Goal: Information Seeking & Learning: Check status

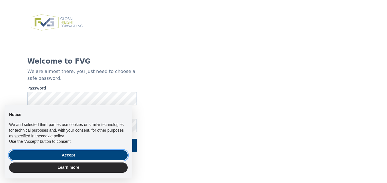
click at [91, 157] on button "Accept" at bounding box center [68, 155] width 119 height 10
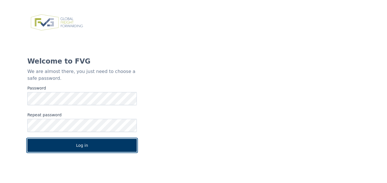
click at [99, 145] on button "Log in" at bounding box center [81, 145] width 109 height 13
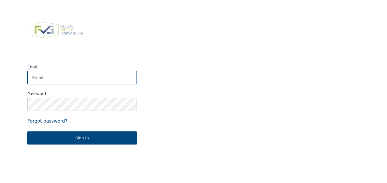
click at [50, 79] on input "Email" at bounding box center [81, 77] width 109 height 13
type input "[EMAIL_ADDRESS][DOMAIN_NAME]"
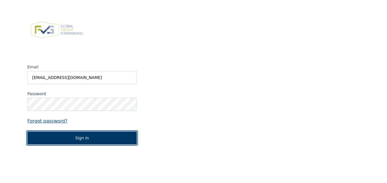
click at [84, 136] on button "Sign in" at bounding box center [81, 137] width 109 height 13
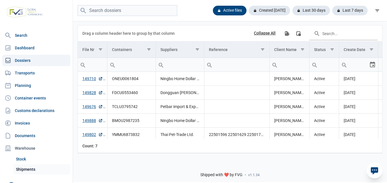
scroll to position [12, 0]
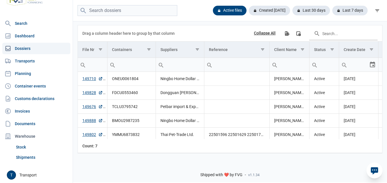
click at [18, 172] on div "Open user menu T Transport" at bounding box center [38, 174] width 62 height 9
click at [14, 175] on div "T" at bounding box center [11, 174] width 9 height 9
click at [28, 150] on link "Sign out" at bounding box center [42, 151] width 55 height 10
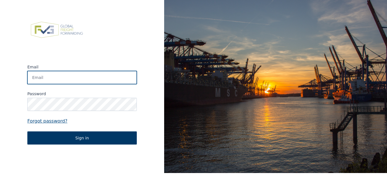
type input "transport@laroygroup.com"
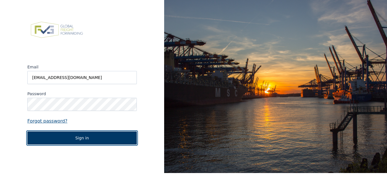
click at [94, 137] on button "Sign in" at bounding box center [81, 137] width 109 height 13
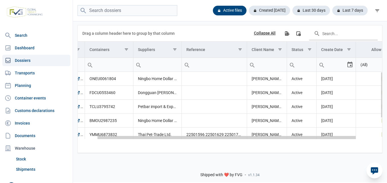
scroll to position [0, 45]
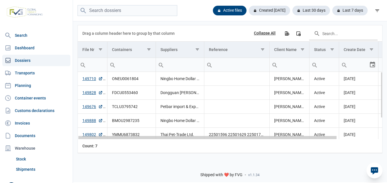
drag, startPoint x: 229, startPoint y: 138, endPoint x: 177, endPoint y: 147, distance: 53.1
click at [183, 152] on body "For evaluation purposes only. Redistribution prohibited. Please register an exi…" at bounding box center [193, 81] width 387 height 183
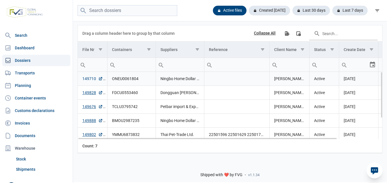
click at [91, 78] on link "149710" at bounding box center [92, 79] width 21 height 6
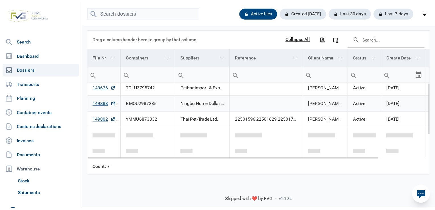
scroll to position [0, 0]
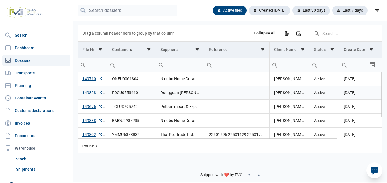
click at [89, 92] on link "149828" at bounding box center [92, 93] width 21 height 6
click at [93, 79] on link "149710" at bounding box center [92, 79] width 21 height 6
click at [90, 93] on link "149828" at bounding box center [92, 93] width 21 height 6
click at [91, 79] on link "149710" at bounding box center [92, 79] width 21 height 6
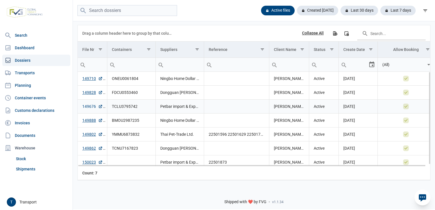
click at [91, 106] on link "149676" at bounding box center [92, 107] width 21 height 6
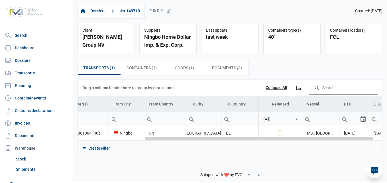
scroll to position [0, 75]
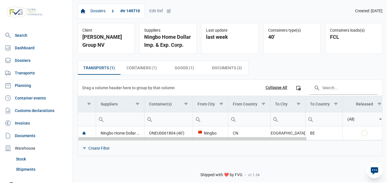
drag, startPoint x: 96, startPoint y: 140, endPoint x: 93, endPoint y: 160, distance: 19.9
click at [93, 160] on body "For evaluation purposes only. Redistribution prohibited. Please register an exi…" at bounding box center [193, 81] width 387 height 183
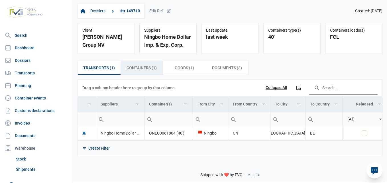
click at [149, 70] on span "Containers (1) Containers (1)" at bounding box center [141, 67] width 30 height 7
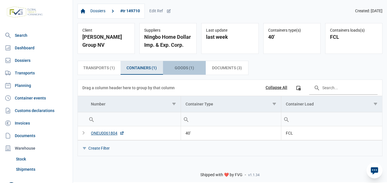
click at [185, 71] on span "Goods (1) Goods (1)" at bounding box center [184, 67] width 19 height 7
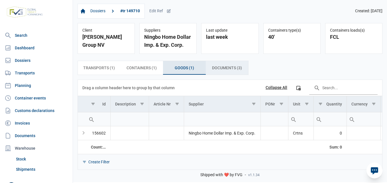
click at [221, 65] on div "Documents (3) Documents (3)" at bounding box center [227, 68] width 43 height 14
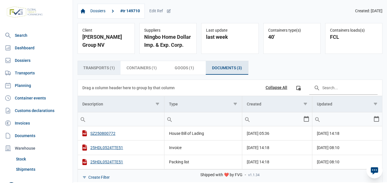
click at [96, 71] on span "Transports (1) Transports (1)" at bounding box center [99, 67] width 32 height 7
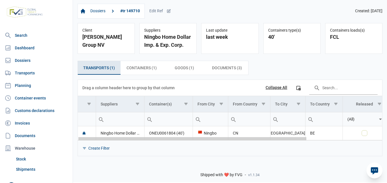
drag, startPoint x: 144, startPoint y: 140, endPoint x: 180, endPoint y: 177, distance: 51.0
click at [180, 173] on body "For evaluation purposes only. Redistribution prohibited. Please register an exi…" at bounding box center [193, 81] width 387 height 183
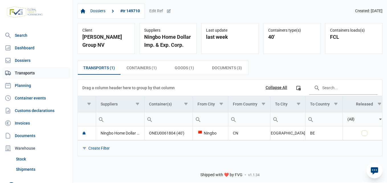
click at [21, 75] on link "Transports" at bounding box center [36, 72] width 68 height 11
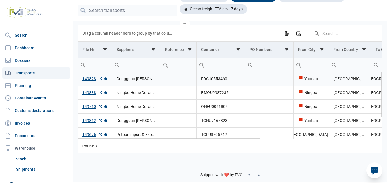
click at [106, 78] on icon "Data grid with 7 rows and 13 columns" at bounding box center [105, 78] width 3 height 3
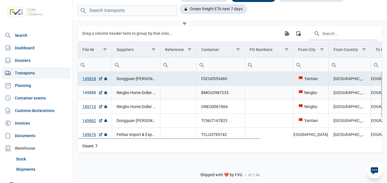
click at [86, 93] on link "149888" at bounding box center [92, 93] width 21 height 6
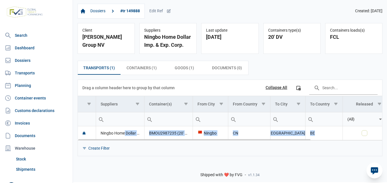
drag, startPoint x: 125, startPoint y: 139, endPoint x: 184, endPoint y: 139, distance: 58.7
click at [184, 139] on div "Ningbo Home Dollar Imp. & Exp. Corp. BMOU2987235 (20' DV) Ningbo CN Antwerpen B…" at bounding box center [230, 133] width 304 height 14
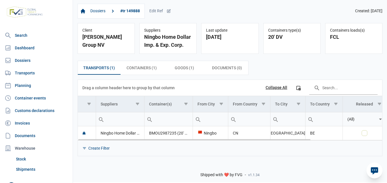
drag, startPoint x: 184, startPoint y: 139, endPoint x: 164, endPoint y: 151, distance: 23.0
click at [166, 156] on div "Create Filter" at bounding box center [230, 148] width 304 height 16
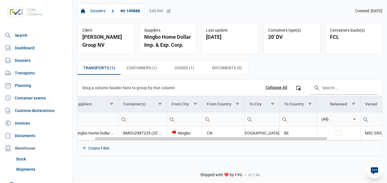
drag, startPoint x: 163, startPoint y: 141, endPoint x: 208, endPoint y: 155, distance: 47.5
click at [209, 155] on body "For evaluation purposes only. Redistribution prohibited. Please register an exi…" at bounding box center [193, 81] width 387 height 183
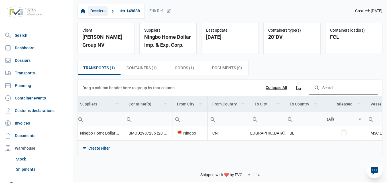
click at [93, 8] on link "Dossiers" at bounding box center [98, 11] width 20 height 10
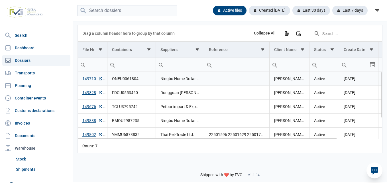
click at [93, 81] on link "149710" at bounding box center [92, 79] width 21 height 6
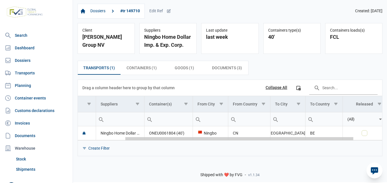
drag, startPoint x: 123, startPoint y: 140, endPoint x: 144, endPoint y: 150, distance: 23.2
click at [146, 151] on body "For evaluation purposes only. Redistribution prohibited. Please register an exi…" at bounding box center [193, 81] width 387 height 183
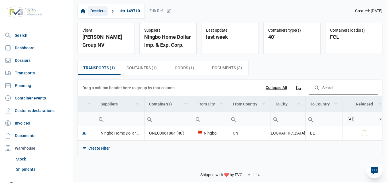
click at [93, 14] on link "Dossiers" at bounding box center [98, 11] width 20 height 10
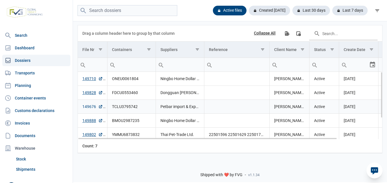
click at [88, 107] on link "149676" at bounding box center [92, 107] width 21 height 6
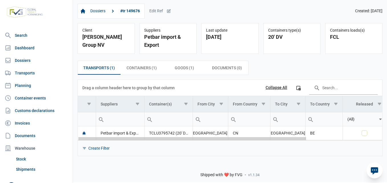
click at [125, 140] on body "For evaluation purposes only. Redistribution prohibited. Please register an exi…" at bounding box center [193, 81] width 387 height 183
drag, startPoint x: 142, startPoint y: 141, endPoint x: 104, endPoint y: 147, distance: 38.3
click at [105, 149] on body "For evaluation purposes only. Redistribution prohibited. Please register an exi…" at bounding box center [193, 81] width 387 height 183
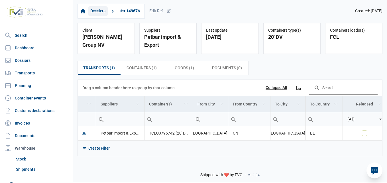
click at [95, 11] on link "Dossiers" at bounding box center [98, 11] width 20 height 10
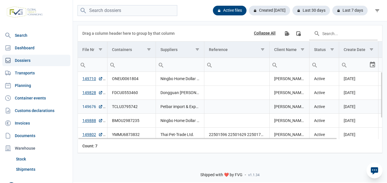
click at [90, 107] on link "149676" at bounding box center [92, 107] width 21 height 6
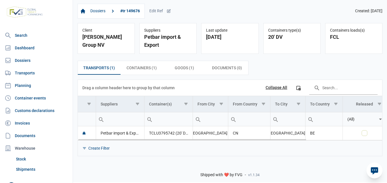
drag, startPoint x: 114, startPoint y: 141, endPoint x: 204, endPoint y: 141, distance: 89.5
click at [204, 141] on div "Data grid with 1 rows and 11 columns Drag a column header here to group by that…" at bounding box center [230, 118] width 304 height 76
drag, startPoint x: 204, startPoint y: 141, endPoint x: 186, endPoint y: 140, distance: 17.7
click at [186, 140] on div "Data grid with 1 rows and 11 columns" at bounding box center [192, 139] width 228 height 1
drag, startPoint x: 148, startPoint y: 166, endPoint x: 140, endPoint y: 162, distance: 8.4
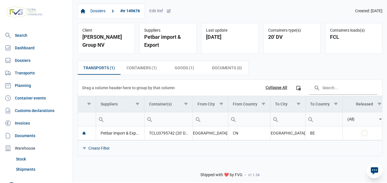
click at [146, 166] on div "Shipped with ❤️ by FVG - v1.1.34" at bounding box center [230, 170] width 314 height 24
drag, startPoint x: 114, startPoint y: 141, endPoint x: 231, endPoint y: 143, distance: 116.8
click at [231, 143] on div "Create Filter" at bounding box center [230, 148] width 304 height 16
click at [147, 149] on div "Create Filter" at bounding box center [230, 148] width 304 height 16
click at [124, 142] on div "Create Filter" at bounding box center [230, 148] width 304 height 16
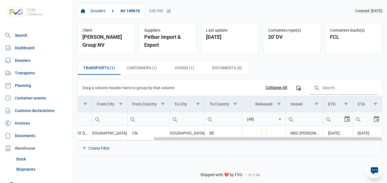
scroll to position [0, 53]
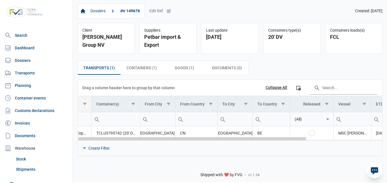
drag, startPoint x: 123, startPoint y: 140, endPoint x: 107, endPoint y: 111, distance: 32.7
click at [132, 145] on body "For evaluation purposes only. Redistribution prohibited. Please register an exi…" at bounding box center [193, 81] width 387 height 183
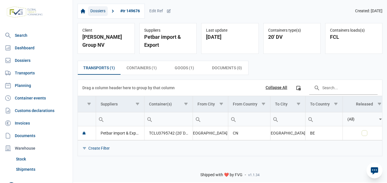
click at [95, 12] on link "Dossiers" at bounding box center [98, 11] width 20 height 10
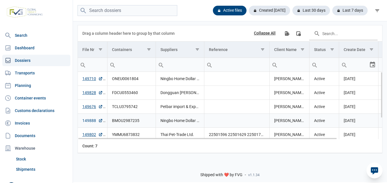
click at [88, 121] on link "149888" at bounding box center [92, 121] width 21 height 6
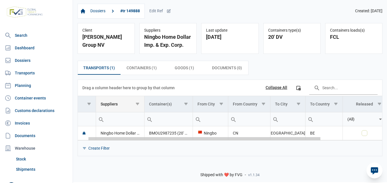
drag, startPoint x: 107, startPoint y: 140, endPoint x: 104, endPoint y: 105, distance: 34.9
click at [132, 131] on body "For evaluation purposes only. Redistribution prohibited. Please register an exi…" at bounding box center [193, 81] width 387 height 183
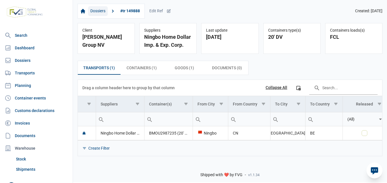
click at [102, 10] on link "Dossiers" at bounding box center [98, 11] width 20 height 10
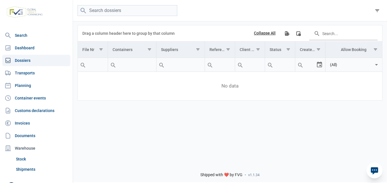
click at [27, 61] on link "Dossiers" at bounding box center [36, 60] width 68 height 11
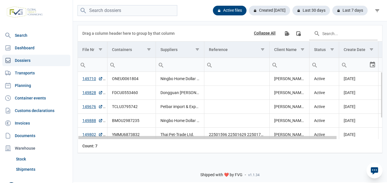
drag, startPoint x: 216, startPoint y: 140, endPoint x: 161, endPoint y: 154, distance: 56.4
click at [175, 155] on body "For evaluation purposes only. Redistribution prohibited. Please register an exi…" at bounding box center [193, 81] width 387 height 183
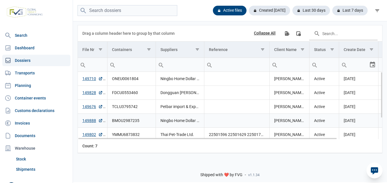
scroll to position [30, 0]
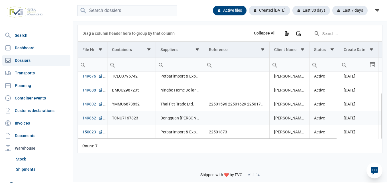
click at [90, 118] on link "149862" at bounding box center [92, 118] width 21 height 6
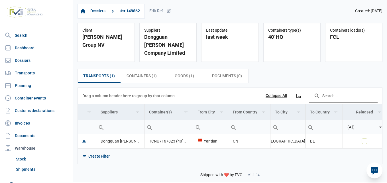
drag, startPoint x: 124, startPoint y: 149, endPoint x: 164, endPoint y: 153, distance: 39.8
click at [167, 153] on div "Create Filter" at bounding box center [230, 156] width 304 height 16
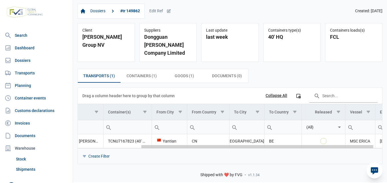
scroll to position [0, 93]
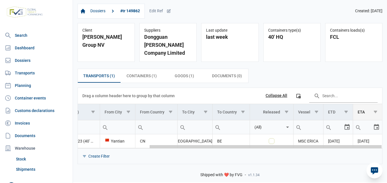
drag, startPoint x: 160, startPoint y: 148, endPoint x: 356, endPoint y: 117, distance: 197.9
click at [277, 155] on body "For evaluation purposes only. Redistribution prohibited. Please register an exi…" at bounding box center [193, 81] width 387 height 183
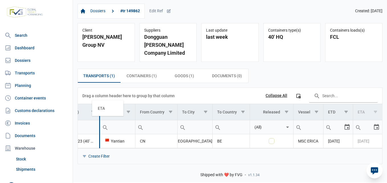
drag, startPoint x: 365, startPoint y: 112, endPoint x: 104, endPoint y: 107, distance: 260.7
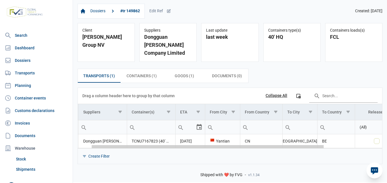
scroll to position [0, 0]
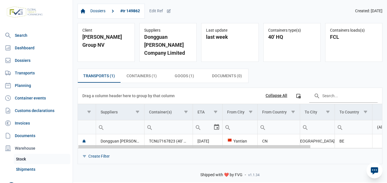
drag, startPoint x: 153, startPoint y: 149, endPoint x: 47, endPoint y: 156, distance: 106.2
click at [45, 157] on body "For evaluation purposes only. Redistribution prohibited. Please register an exi…" at bounding box center [193, 81] width 387 height 183
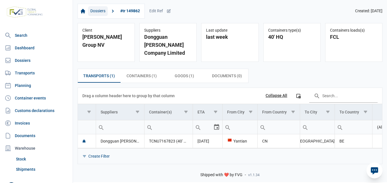
click at [103, 10] on link "Dossiers" at bounding box center [98, 11] width 20 height 10
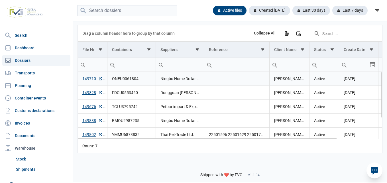
click at [87, 79] on link "149710" at bounding box center [92, 79] width 21 height 6
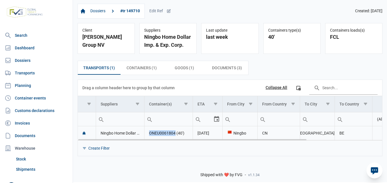
drag, startPoint x: 148, startPoint y: 133, endPoint x: 174, endPoint y: 134, distance: 25.9
click at [174, 134] on td "ONEU0061804 (40')" at bounding box center [168, 133] width 48 height 14
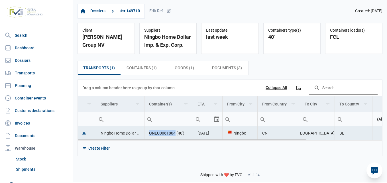
copy td "ONEU0061804"
click at [104, 13] on link "Dossiers" at bounding box center [98, 11] width 20 height 10
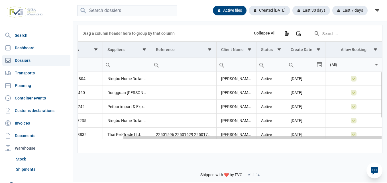
drag, startPoint x: 179, startPoint y: 139, endPoint x: 260, endPoint y: 140, distance: 81.2
click at [260, 140] on body "For evaluation purposes only. Redistribution prohibited. Please register an exi…" at bounding box center [193, 81] width 387 height 183
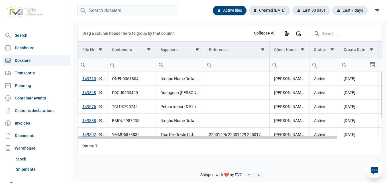
drag, startPoint x: 251, startPoint y: 140, endPoint x: 125, endPoint y: 126, distance: 127.2
click at [141, 155] on body "For evaluation purposes only. Redistribution prohibited. Please register an exi…" at bounding box center [193, 81] width 387 height 183
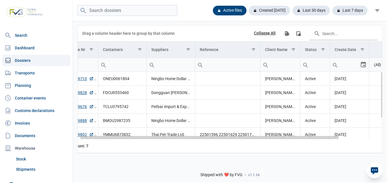
scroll to position [0, 34]
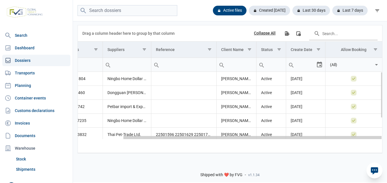
drag, startPoint x: 269, startPoint y: 139, endPoint x: 301, endPoint y: 134, distance: 32.3
click at [301, 134] on body "For evaluation purposes only. Redistribution prohibited. Please register an exi…" at bounding box center [193, 81] width 387 height 183
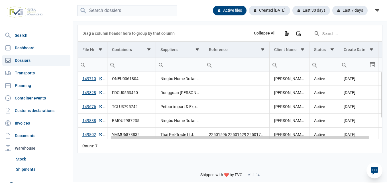
drag, startPoint x: 169, startPoint y: 139, endPoint x: 91, endPoint y: 150, distance: 78.6
click at [92, 150] on body "For evaluation purposes only. Redistribution prohibited. Please register an exi…" at bounding box center [193, 81] width 387 height 183
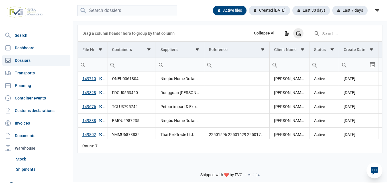
click at [299, 35] on icon "Column Chooser" at bounding box center [298, 33] width 5 height 5
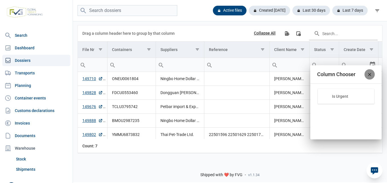
click at [372, 77] on div "Close" at bounding box center [369, 74] width 10 height 10
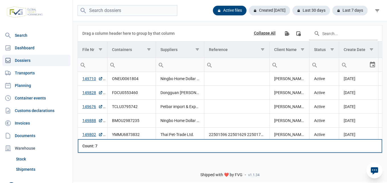
drag, startPoint x: 220, startPoint y: 140, endPoint x: 306, endPoint y: 141, distance: 85.8
click at [306, 141] on tr "Count: 7" at bounding box center [256, 146] width 357 height 14
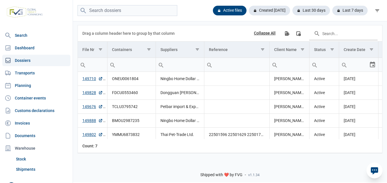
click at [216, 169] on div "Shipped with ❤️ by FVG - v1.1.34" at bounding box center [230, 170] width 314 height 24
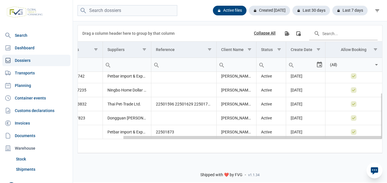
drag, startPoint x: 214, startPoint y: 139, endPoint x: 296, endPoint y: 135, distance: 82.1
click at [296, 135] on body "For evaluation purposes only. Redistribution prohibited. Please register an exi…" at bounding box center [193, 81] width 387 height 183
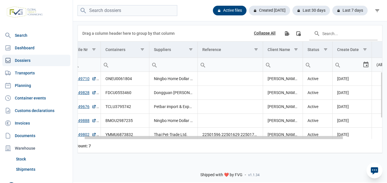
drag, startPoint x: 174, startPoint y: 139, endPoint x: 131, endPoint y: 140, distance: 43.1
click at [131, 140] on body "For evaluation purposes only. Redistribution prohibited. Please register an exi…" at bounding box center [193, 81] width 387 height 183
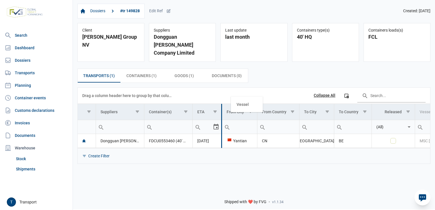
drag, startPoint x: 421, startPoint y: 101, endPoint x: 237, endPoint y: 101, distance: 184.0
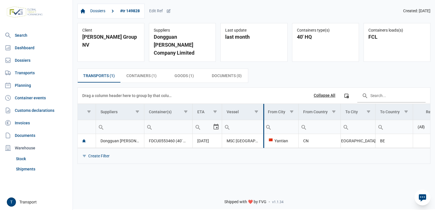
drag, startPoint x: 252, startPoint y: 101, endPoint x: 263, endPoint y: 98, distance: 11.8
click at [263, 98] on div "Data grid with 1 rows and 11 columns Drag a column header here to group by that…" at bounding box center [254, 126] width 353 height 76
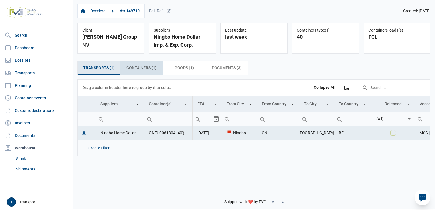
click at [144, 69] on span "Containers (1) Containers (1)" at bounding box center [141, 67] width 30 height 7
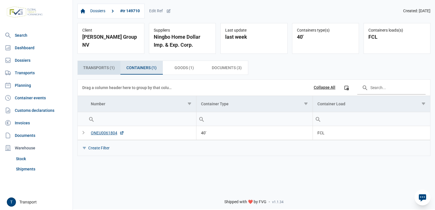
click at [104, 65] on span "Transports (1) Transports (1)" at bounding box center [99, 67] width 32 height 7
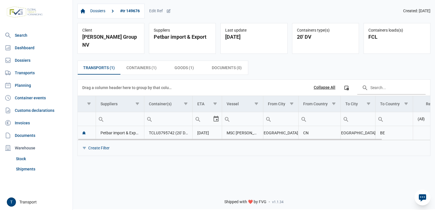
click at [84, 131] on icon "Data grid with 1 rows and 11 columns" at bounding box center [83, 132] width 3 height 3
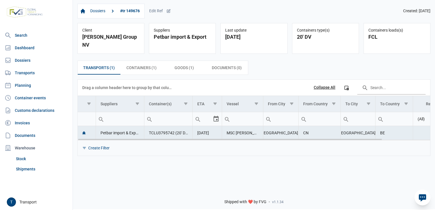
click at [84, 131] on icon "Data grid with 1 rows and 11 columns" at bounding box center [83, 132] width 3 height 3
click at [95, 146] on div "Create Filter" at bounding box center [98, 148] width 21 height 5
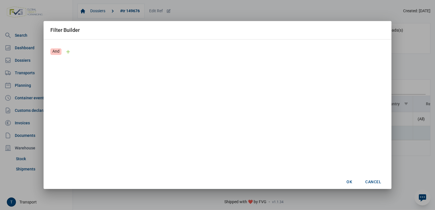
click at [67, 52] on div "Add" at bounding box center [68, 51] width 11 height 11
click at [55, 52] on div "And" at bounding box center [55, 51] width 11 height 7
click at [372, 181] on span "Cancel" at bounding box center [374, 182] width 16 height 5
